Goal: Transaction & Acquisition: Purchase product/service

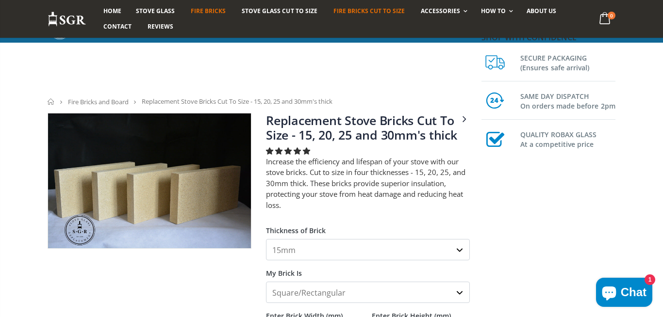
scroll to position [169, 0]
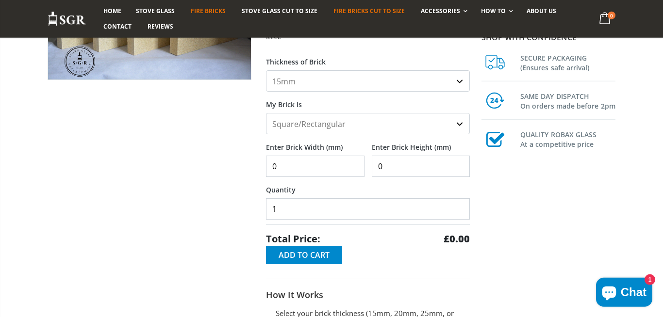
click at [266, 70] on select "15mm 20mm 25mm 30mm" at bounding box center [368, 80] width 204 height 21
click option "30mm" at bounding box center [0, 0] width 0 height 0
click at [266, 70] on select "15mm 20mm 25mm 30mm" at bounding box center [368, 80] width 204 height 21
select select "25mm"
click option "25mm" at bounding box center [0, 0] width 0 height 0
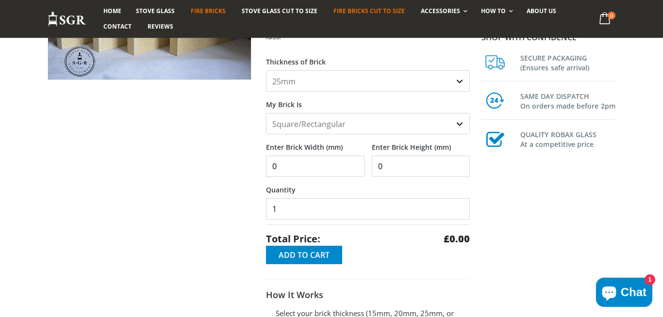
click at [301, 164] on input "0" at bounding box center [315, 166] width 98 height 21
type input "285"
